Goal: Find specific page/section: Find specific page/section

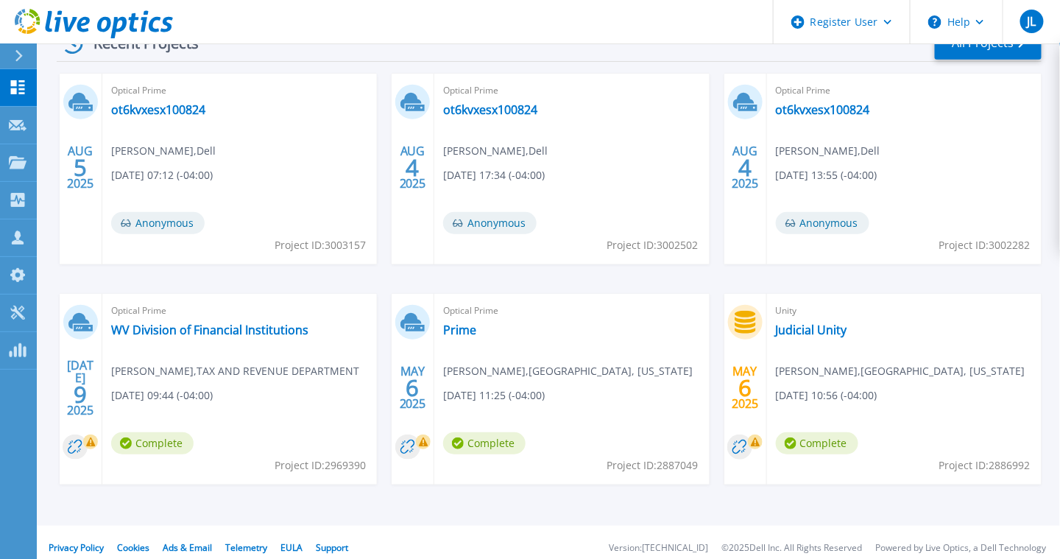
scroll to position [256, 0]
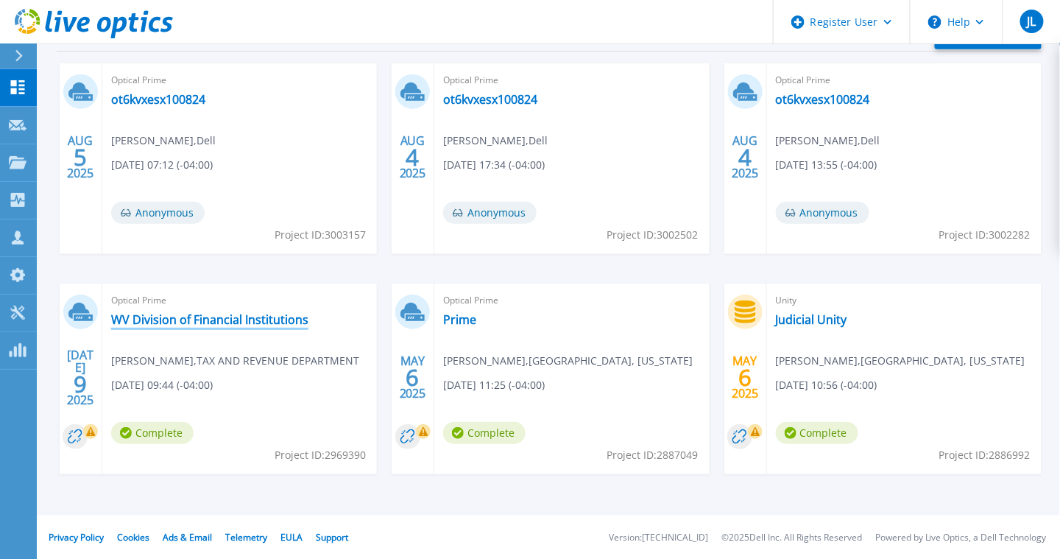
click at [255, 318] on link "WV Division of Financial Institutions" at bounding box center [209, 319] width 197 height 15
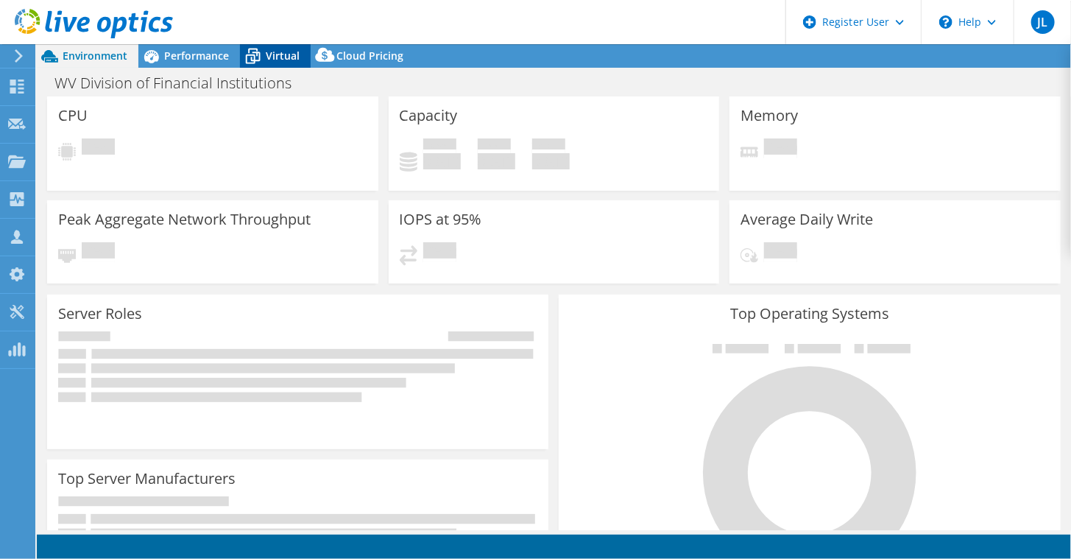
select select "USD"
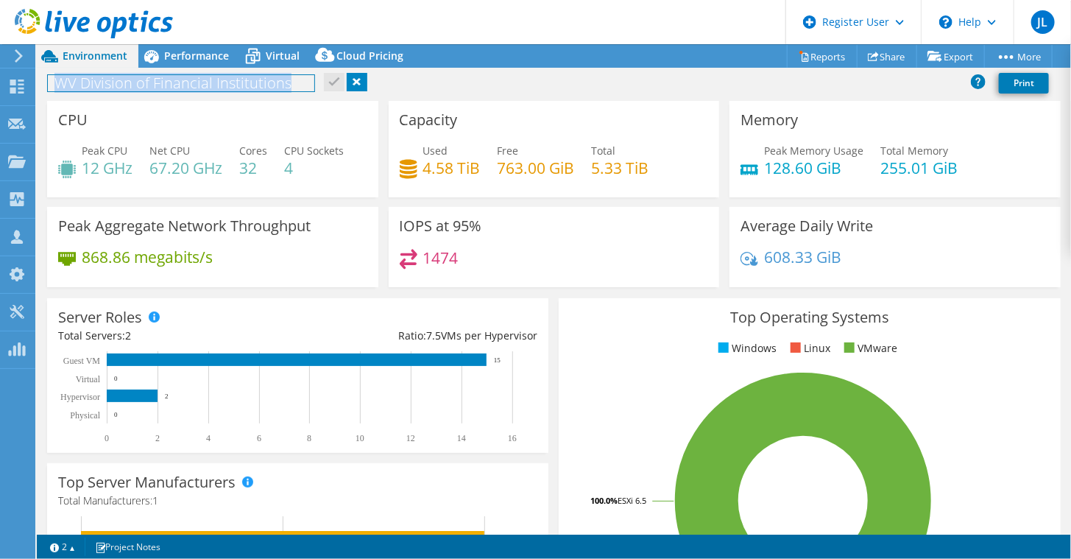
drag, startPoint x: 285, startPoint y: 82, endPoint x: 49, endPoint y: 86, distance: 236.4
click at [49, 86] on h1 "WV Division of Financial Institutions" at bounding box center [181, 83] width 267 height 16
copy h1 "WV Division of Financial Institutions"
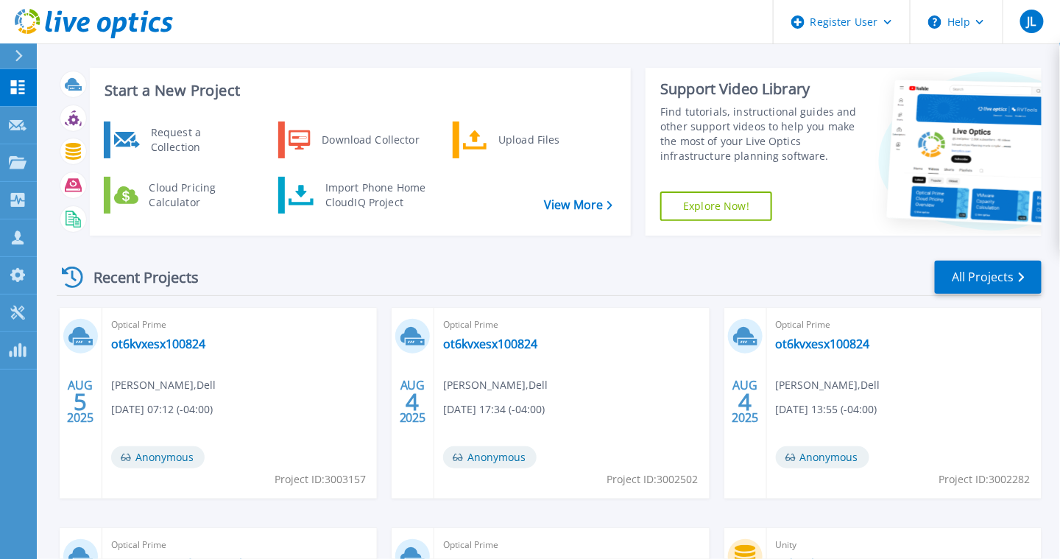
scroll to position [256, 0]
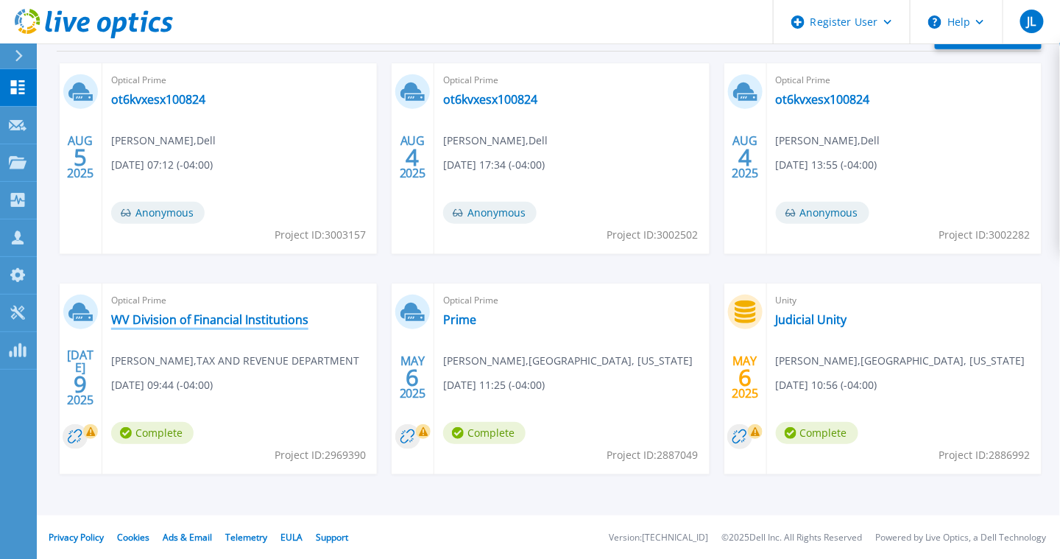
click at [202, 316] on link "WV Division of Financial Institutions" at bounding box center [209, 319] width 197 height 15
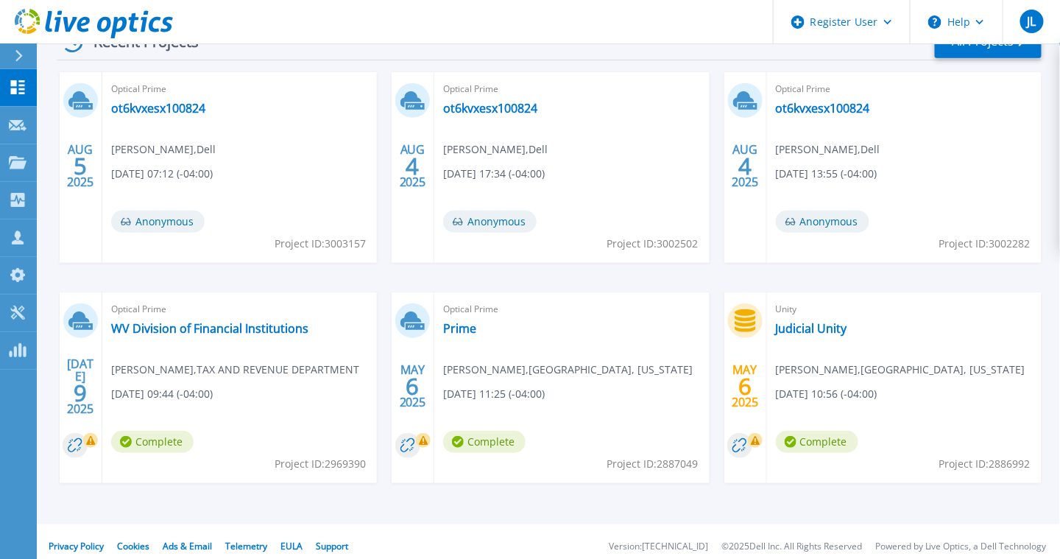
scroll to position [256, 0]
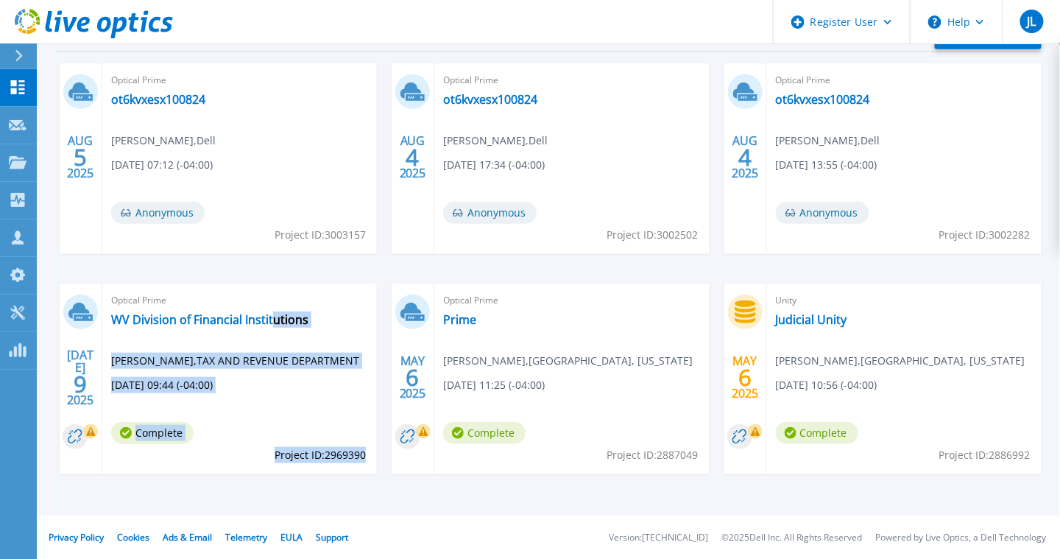
drag, startPoint x: 365, startPoint y: 451, endPoint x: 272, endPoint y: 459, distance: 93.8
click at [272, 459] on div "Optical Prime WV Division of Financial Institutions [PERSON_NAME] , TAX AND REV…" at bounding box center [239, 378] width 275 height 191
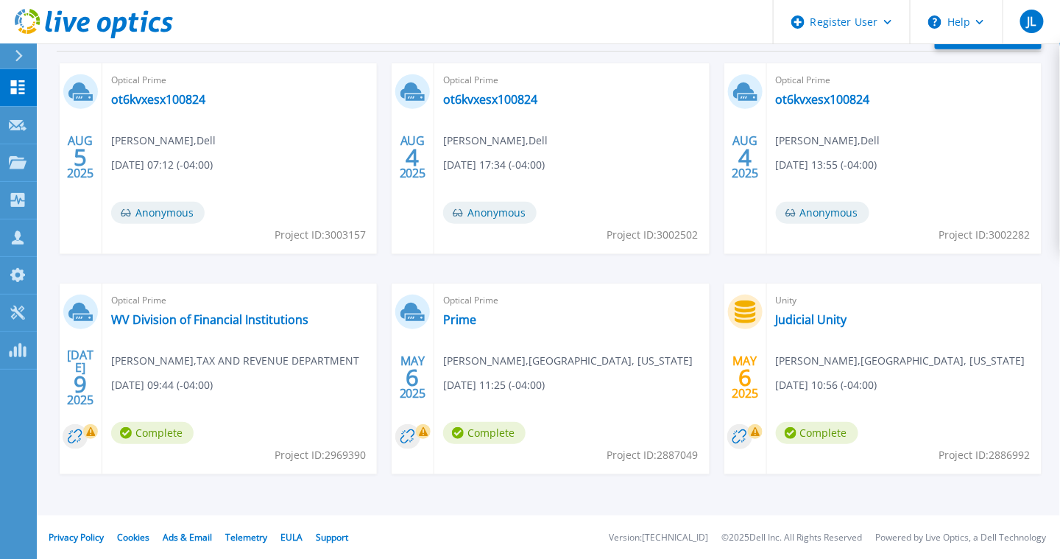
drag, startPoint x: 272, startPoint y: 459, endPoint x: 265, endPoint y: 451, distance: 9.9
click at [265, 451] on div "Optical Prime WV Division of Financial Institutions [PERSON_NAME] , TAX AND REV…" at bounding box center [239, 378] width 275 height 191
drag, startPoint x: 272, startPoint y: 453, endPoint x: 364, endPoint y: 457, distance: 91.4
click at [364, 243] on span "Project ID: 2969390" at bounding box center [320, 235] width 91 height 16
drag, startPoint x: 364, startPoint y: 457, endPoint x: 338, endPoint y: 455, distance: 25.9
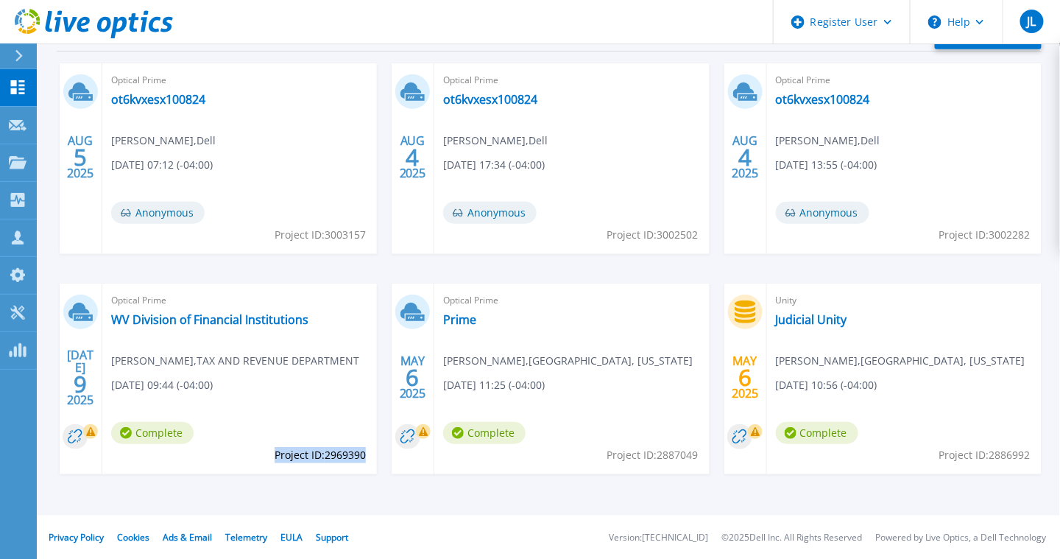
copy span "Project ID: 2969390"
